Goal: Task Accomplishment & Management: Use online tool/utility

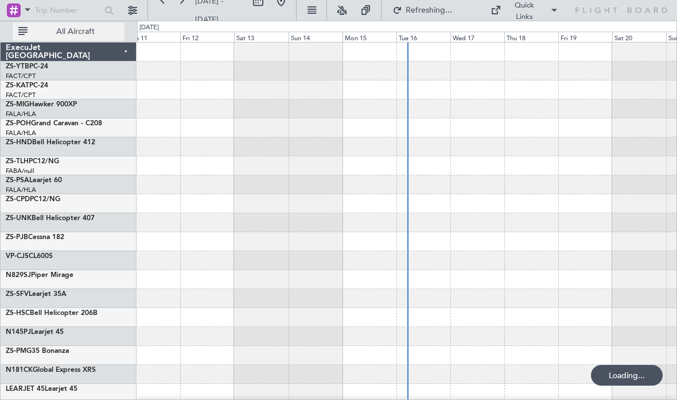
click at [104, 28] on span "All Aircraft" at bounding box center [75, 32] width 91 height 8
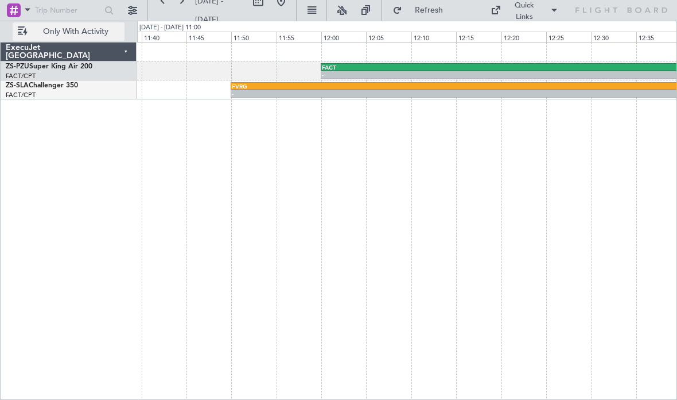
click at [336, 94] on div "-" at bounding box center [478, 93] width 492 height 7
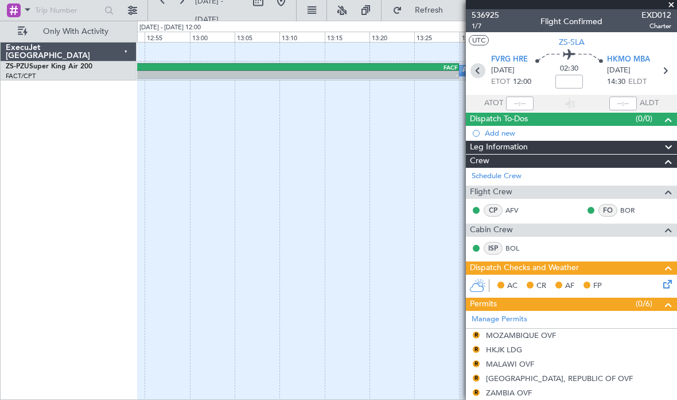
click at [475, 69] on icon at bounding box center [478, 70] width 15 height 15
type input "0"
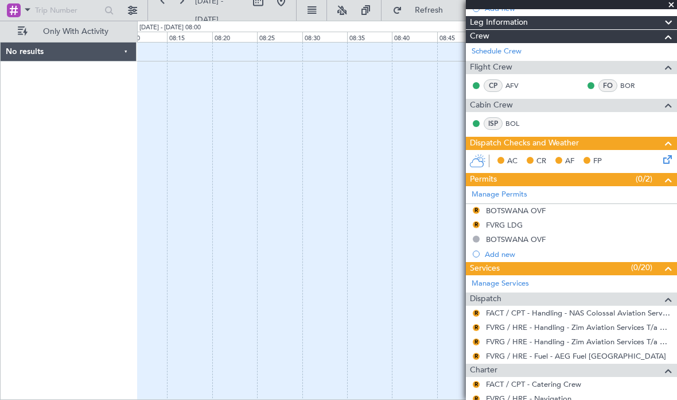
scroll to position [142, 0]
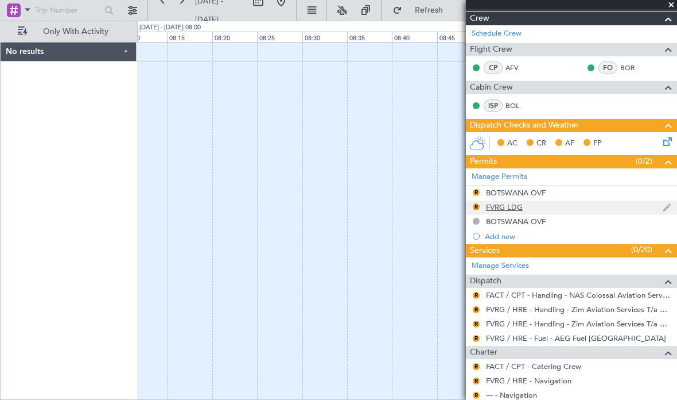
click at [517, 202] on div "FVRG LDG" at bounding box center [504, 207] width 37 height 10
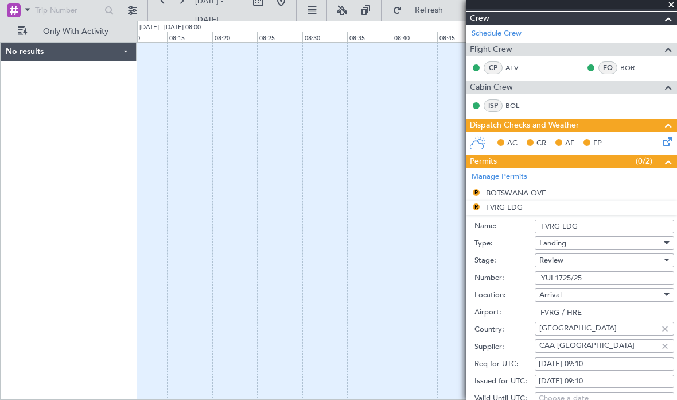
click at [672, 0] on span at bounding box center [671, 5] width 11 height 10
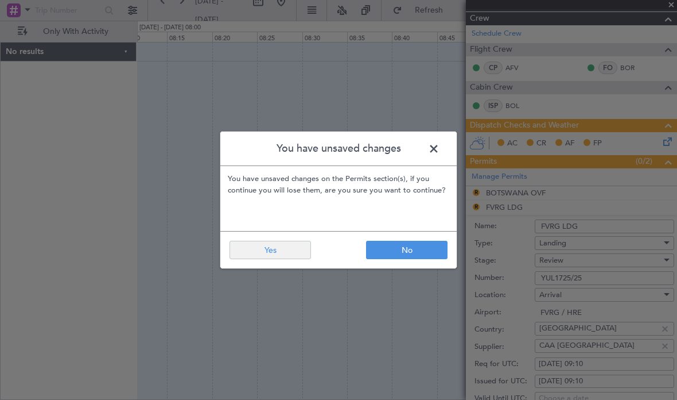
click at [300, 249] on button "Yes" at bounding box center [271, 250] width 82 height 18
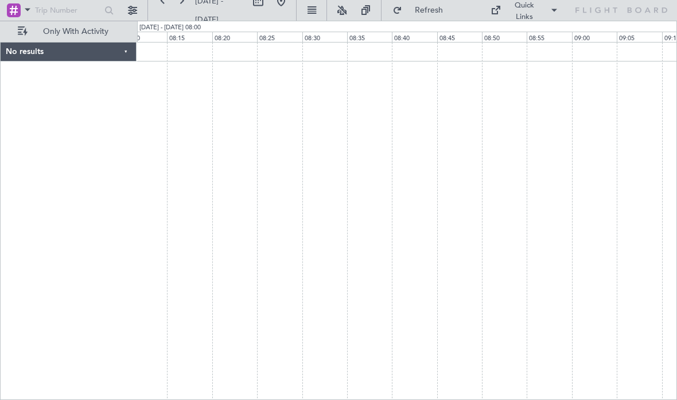
scroll to position [0, 0]
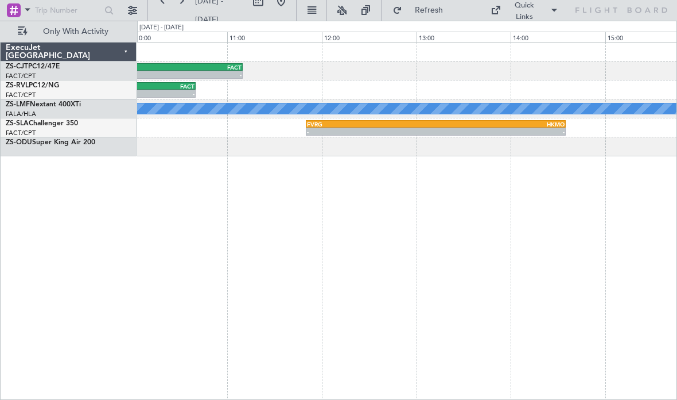
click at [308, 262] on div "- - FAGR 09:20 Z FACT 11:10 Z A/C Booked - - [PERSON_NAME] 09:30 Z FACT 10:40 Z…" at bounding box center [407, 221] width 540 height 358
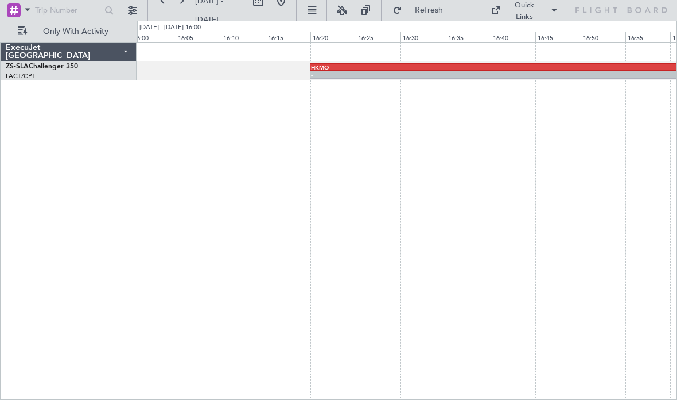
click at [497, 67] on div "HKMO" at bounding box center [457, 67] width 292 height 7
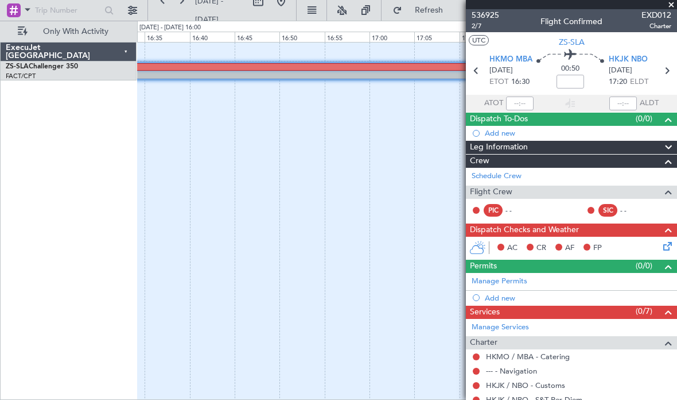
click at [666, 7] on span at bounding box center [671, 5] width 11 height 10
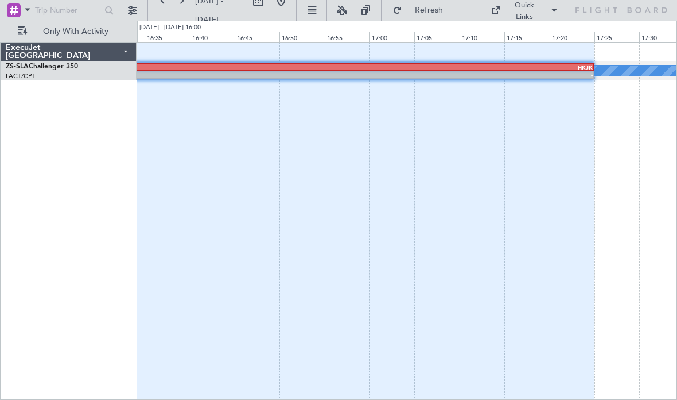
type input "0"
